Goal: Find specific page/section: Find specific page/section

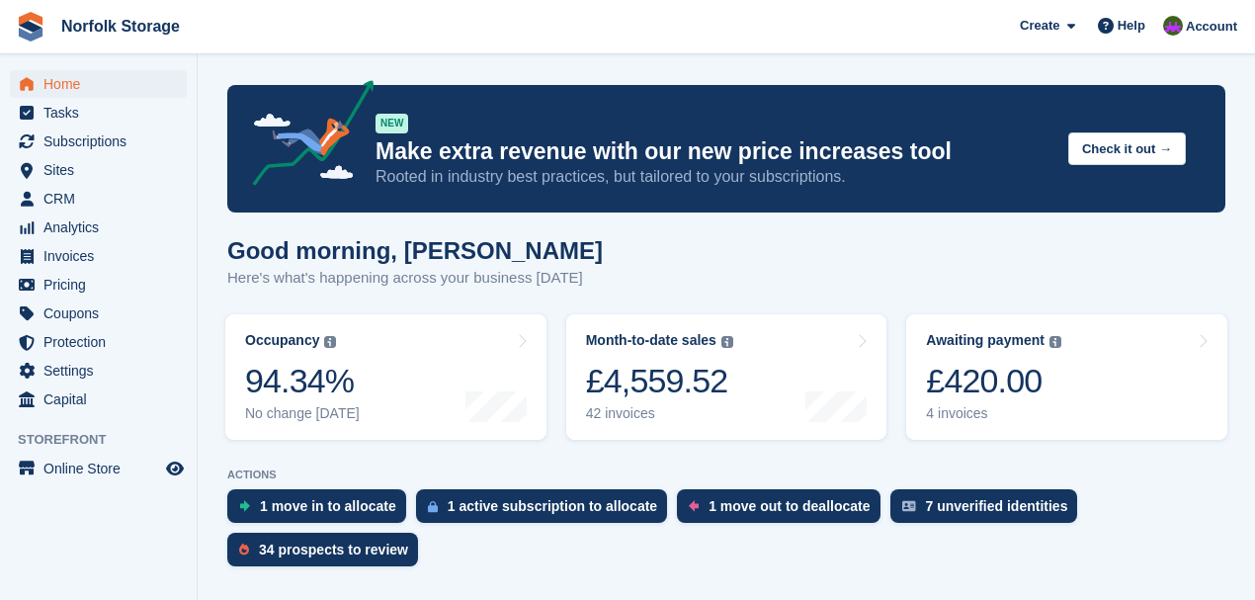
click at [67, 87] on span "Home" at bounding box center [102, 84] width 119 height 28
click at [67, 81] on span "Home" at bounding box center [102, 84] width 119 height 28
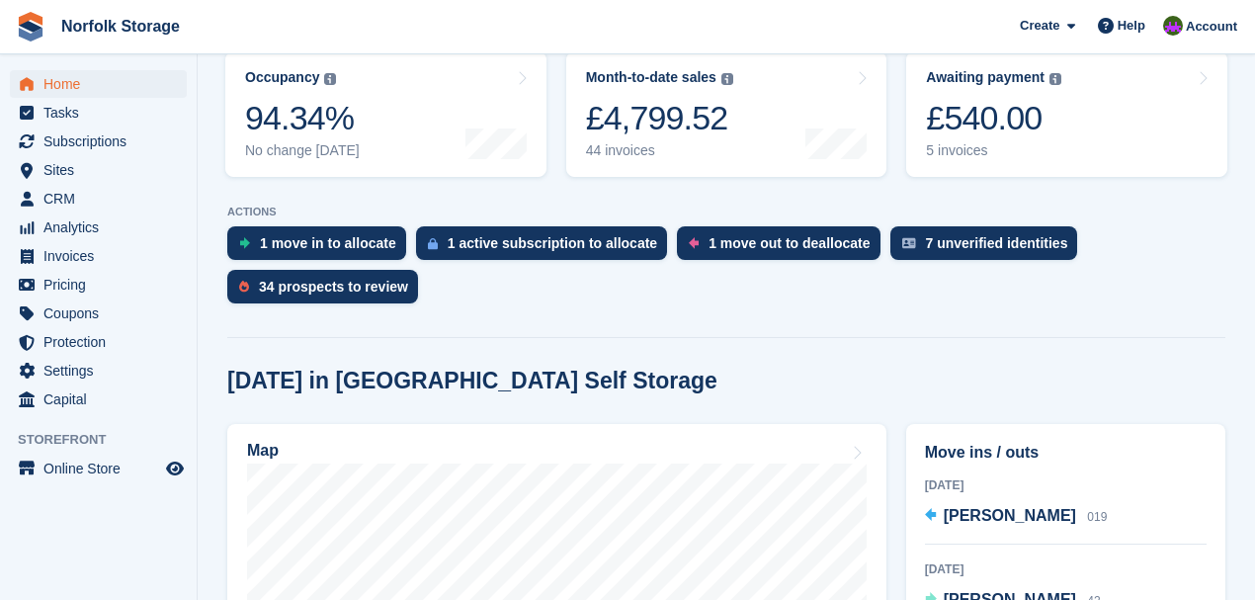
scroll to position [527, 0]
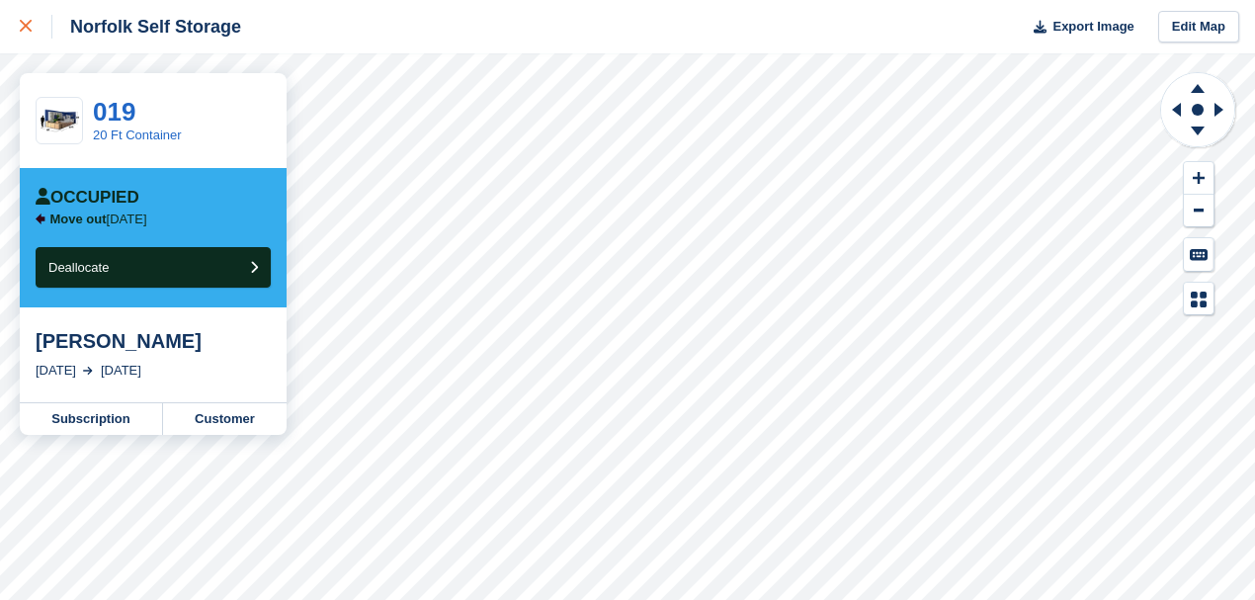
click at [41, 25] on div at bounding box center [36, 27] width 33 height 24
